Goal: Transaction & Acquisition: Book appointment/travel/reservation

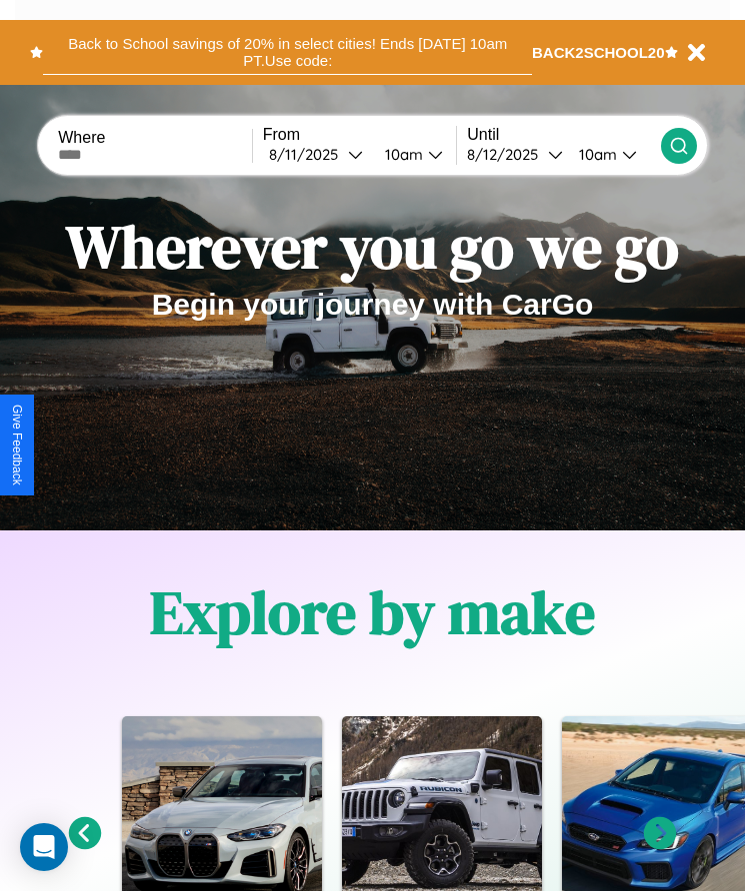
click at [287, 52] on button "Back to School savings of 20% in select cities! Ends [DATE] 10am PT. Use code:" at bounding box center [287, 52] width 489 height 45
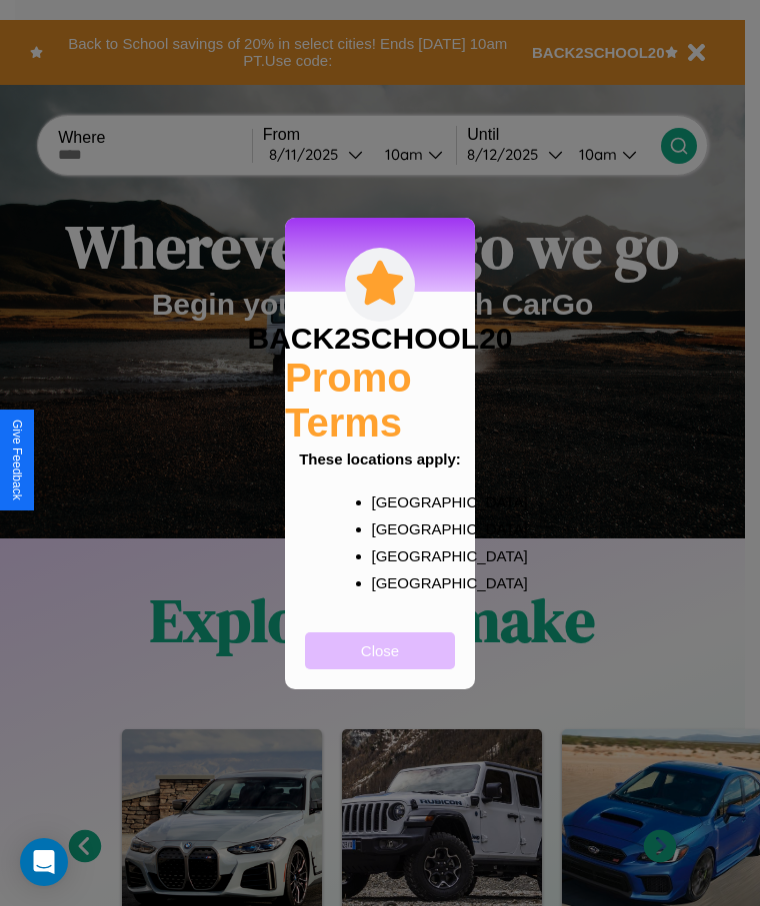
click at [380, 664] on button "Close" at bounding box center [380, 651] width 150 height 37
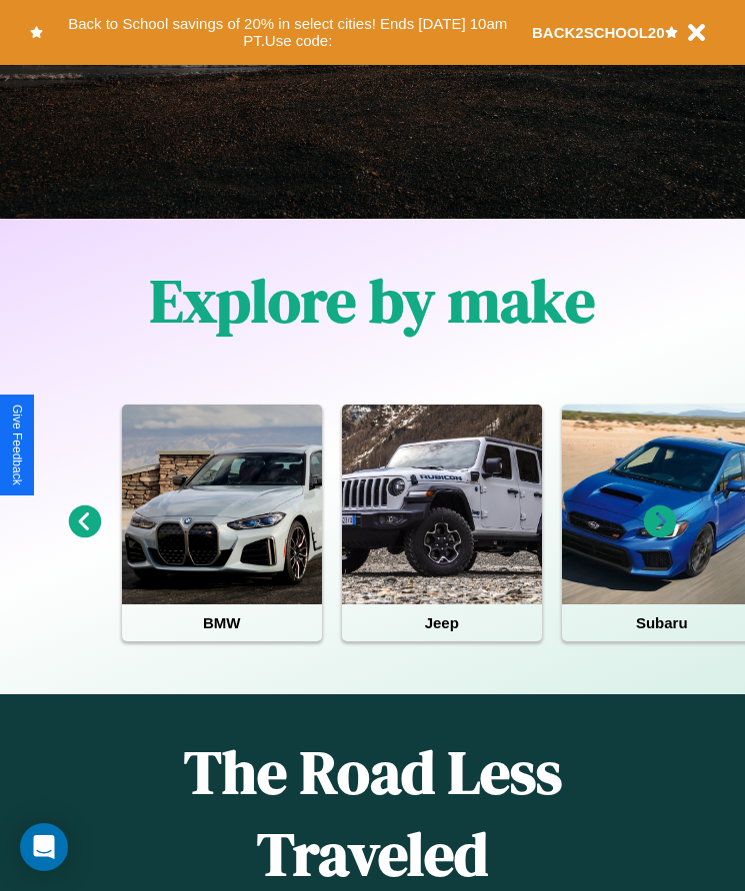
scroll to position [334, 0]
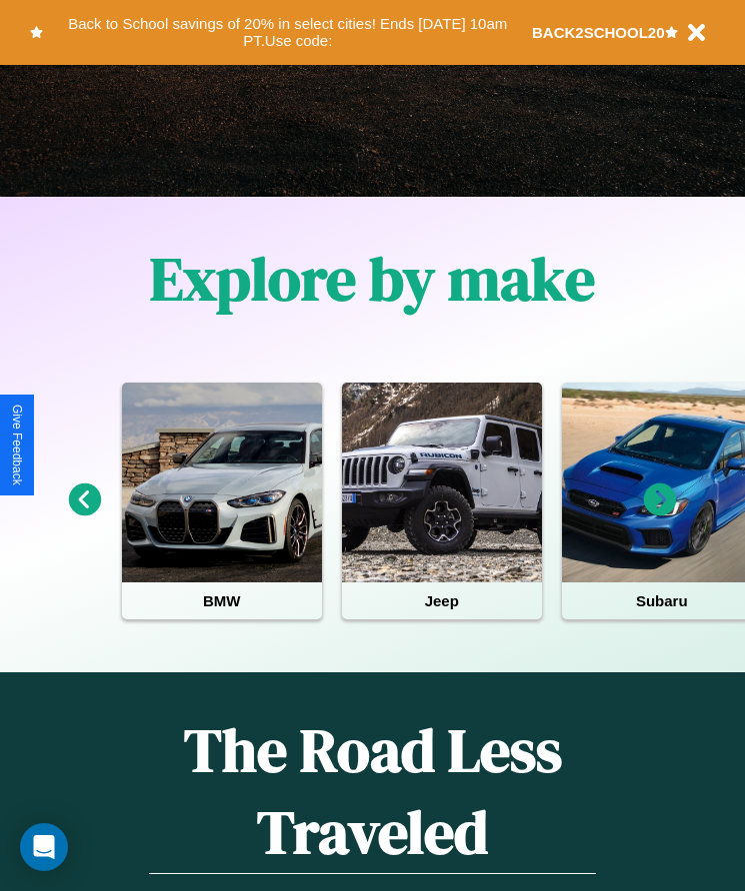
click at [660, 514] on icon at bounding box center [660, 500] width 33 height 33
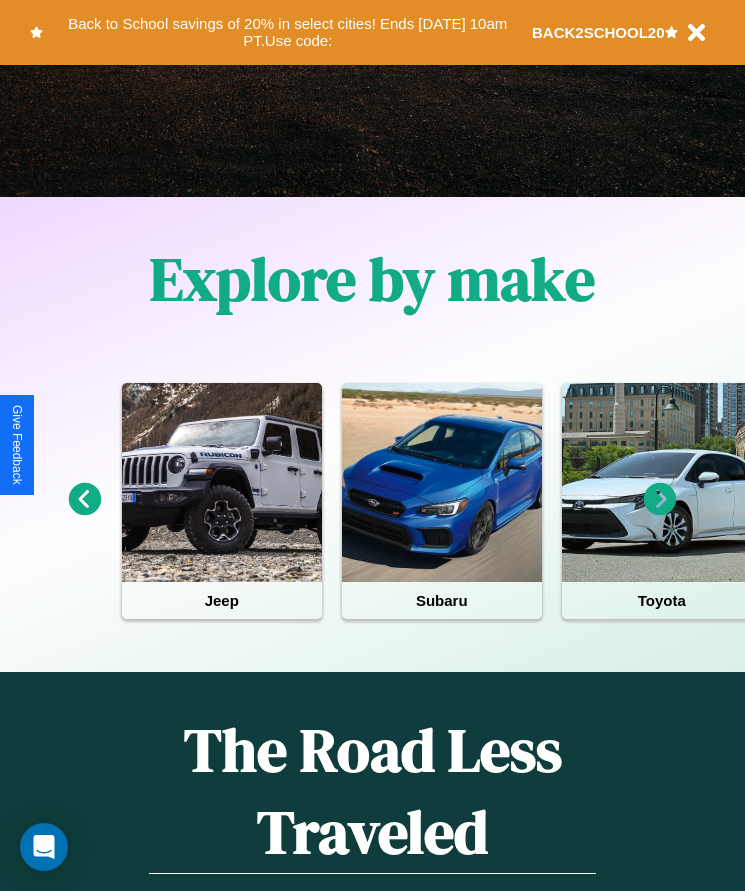
click at [660, 514] on icon at bounding box center [660, 500] width 33 height 33
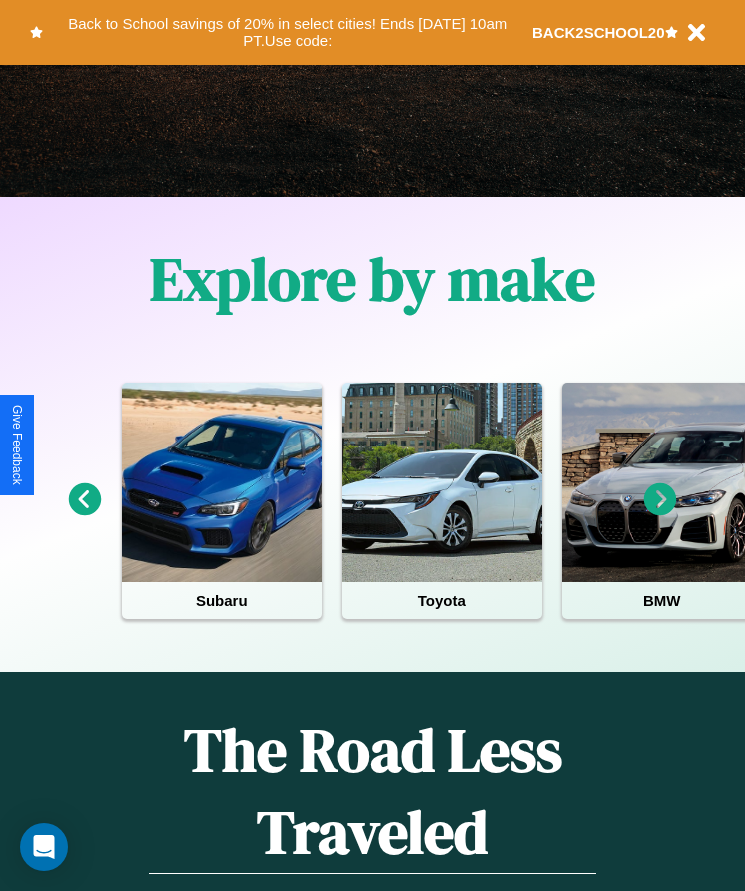
click at [660, 514] on icon at bounding box center [660, 500] width 33 height 33
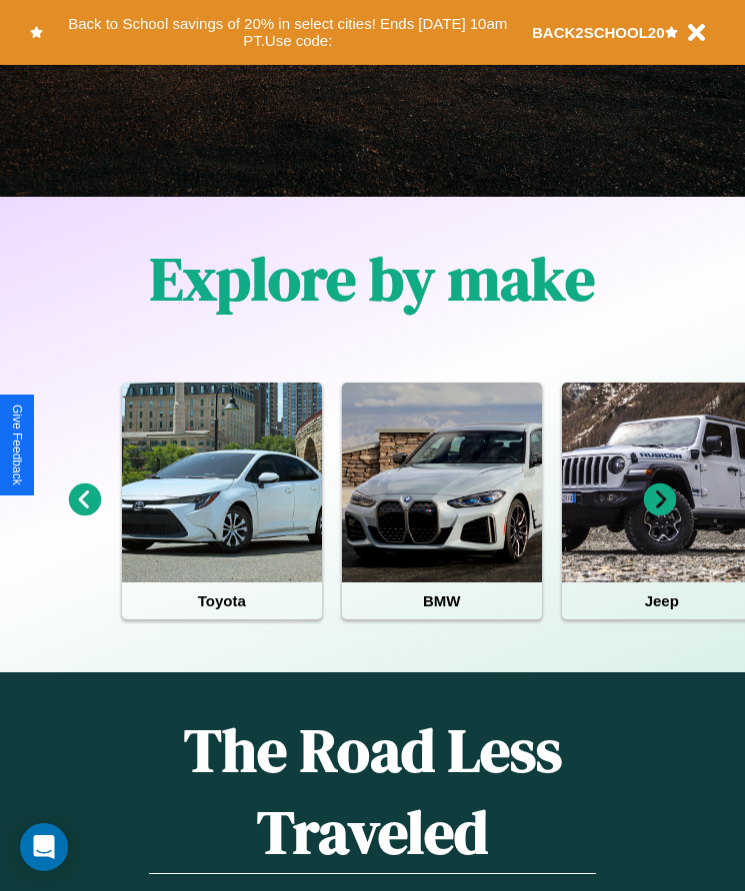
click at [660, 514] on icon at bounding box center [660, 500] width 33 height 33
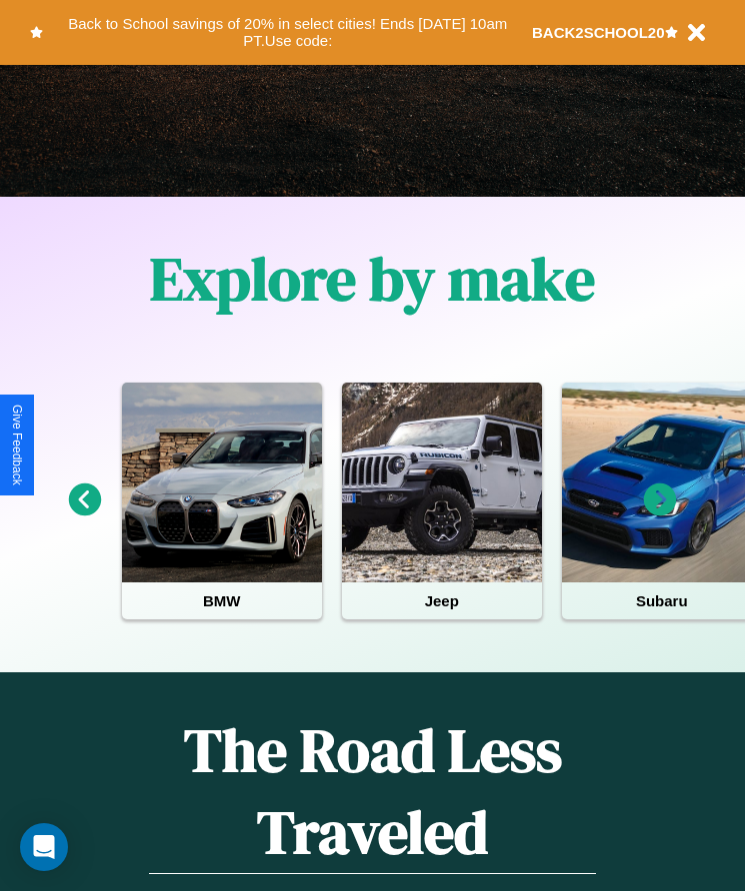
click at [660, 514] on icon at bounding box center [660, 500] width 33 height 33
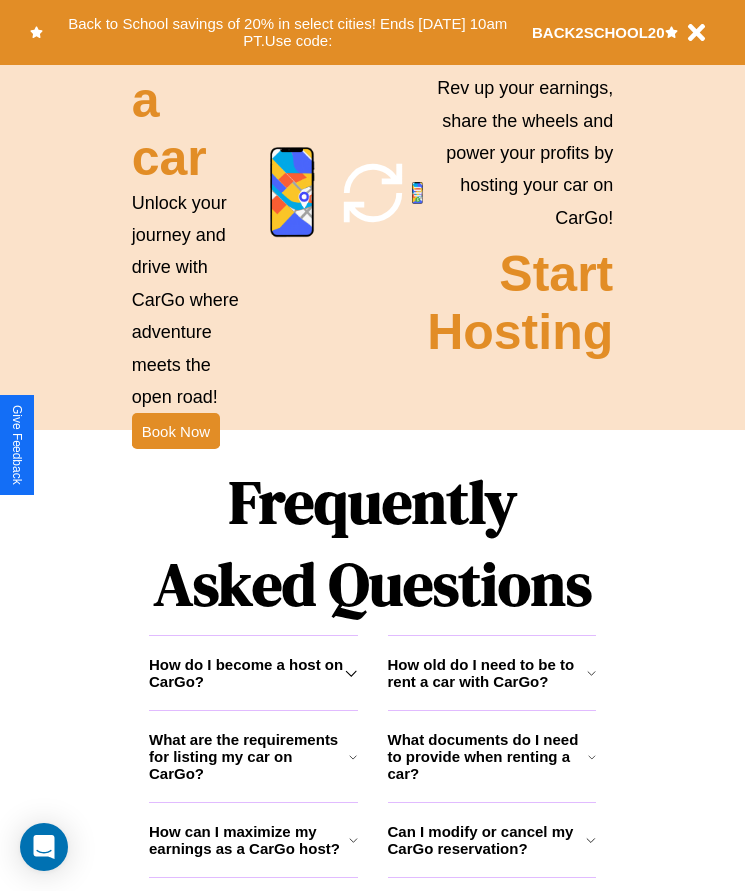
scroll to position [2244, 0]
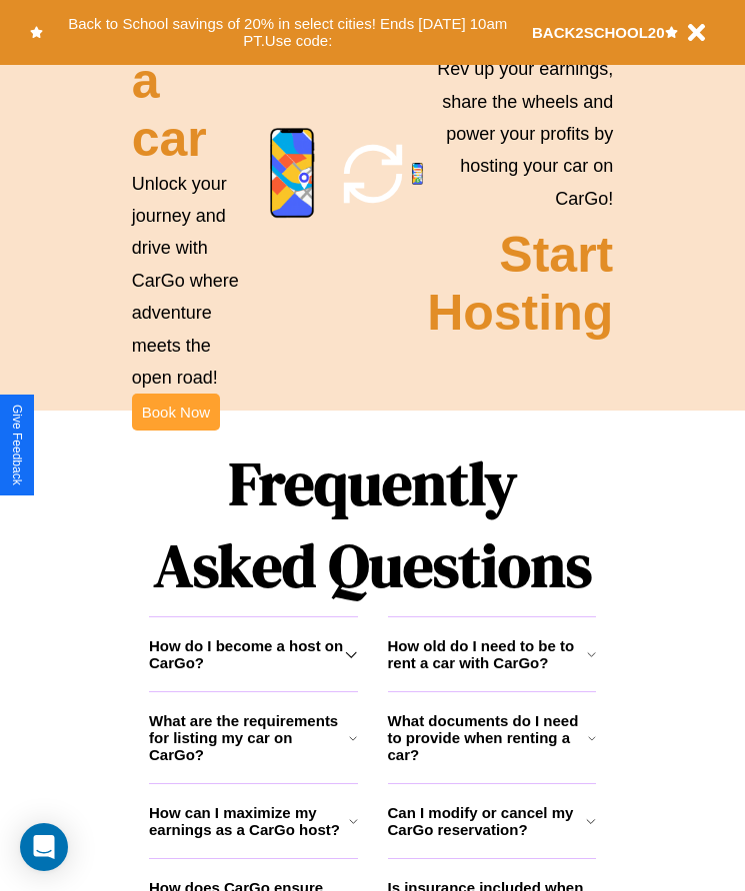
click at [175, 431] on button "Book Now" at bounding box center [176, 412] width 88 height 37
